Goal: Task Accomplishment & Management: Manage account settings

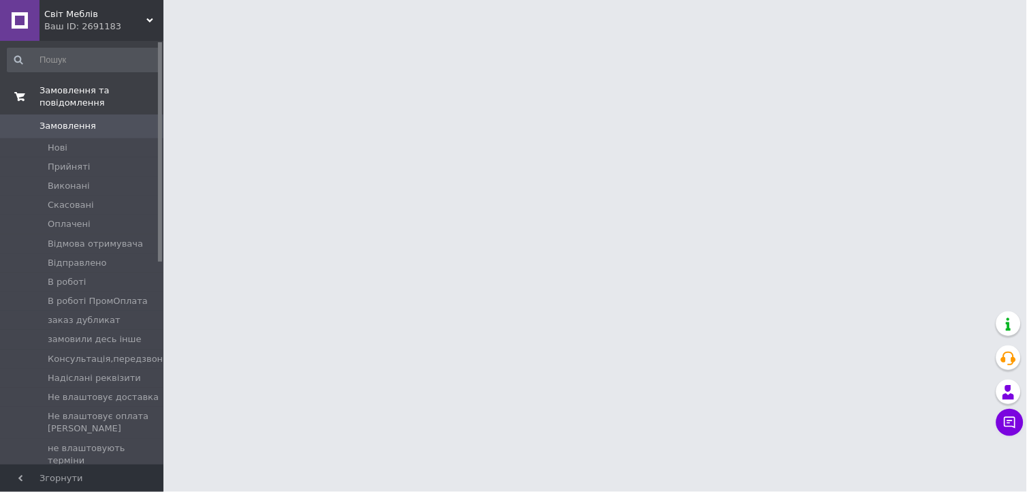
click at [84, 93] on span "Замовлення та повідомлення" at bounding box center [102, 96] width 124 height 25
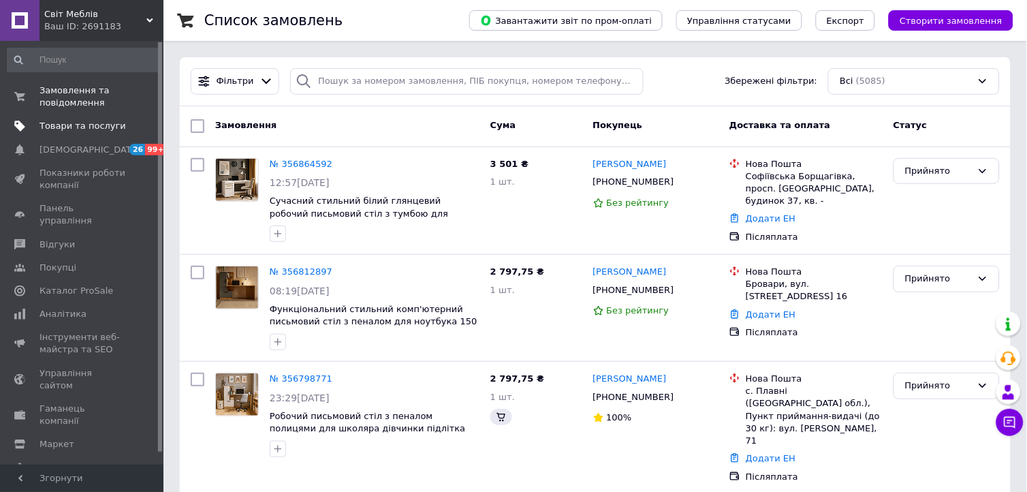
click at [75, 129] on span "Товари та послуги" at bounding box center [83, 126] width 87 height 12
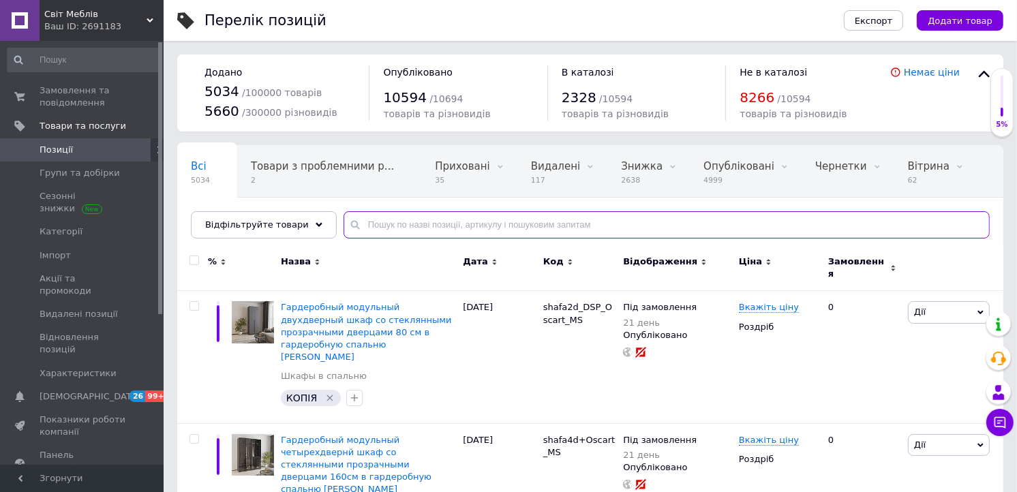
click at [371, 217] on input "text" at bounding box center [666, 224] width 646 height 27
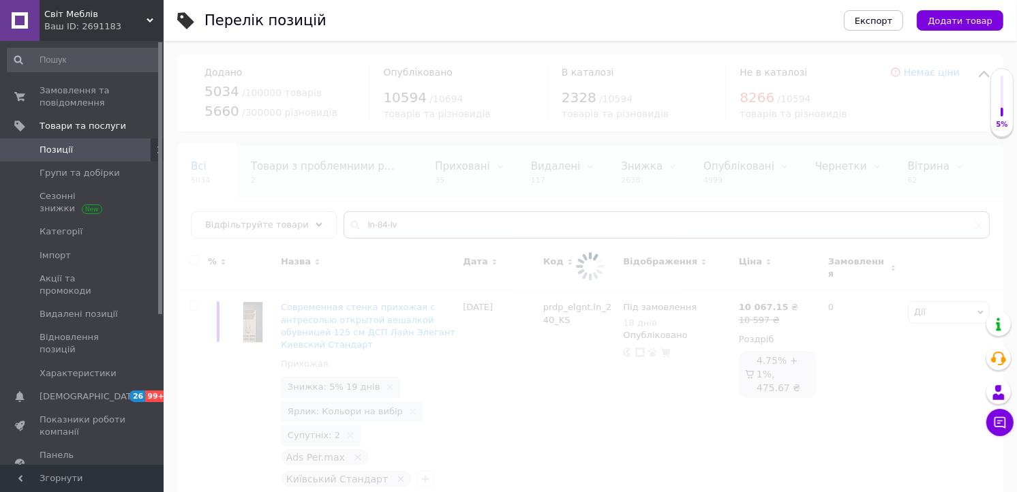
type input "ln-84-lv"
